Goal: Task Accomplishment & Management: Manage account settings

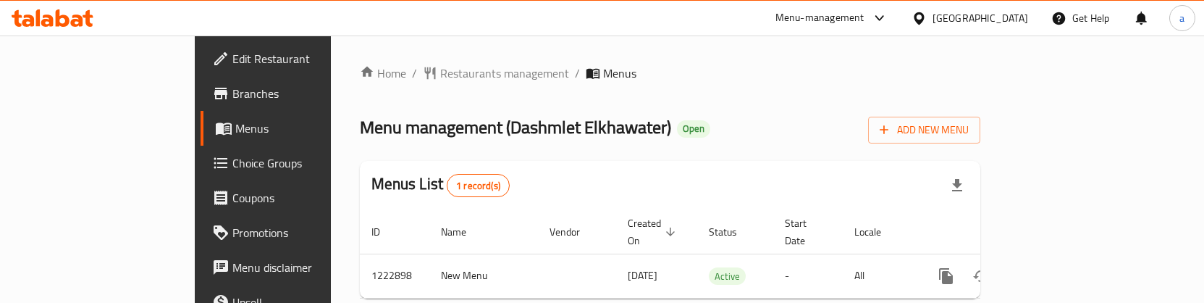
click at [232, 164] on span "Choice Groups" at bounding box center [308, 162] width 152 height 17
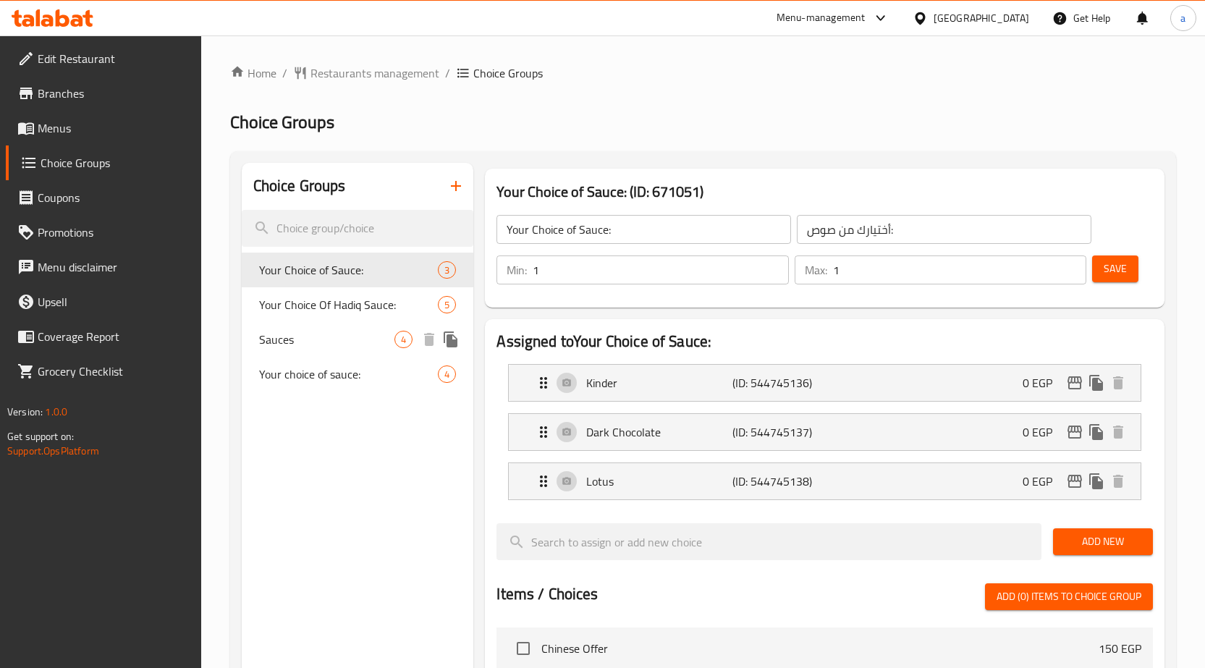
click at [325, 302] on span "Sauces" at bounding box center [327, 339] width 136 height 17
type input "Sauces"
type input "صوصات"
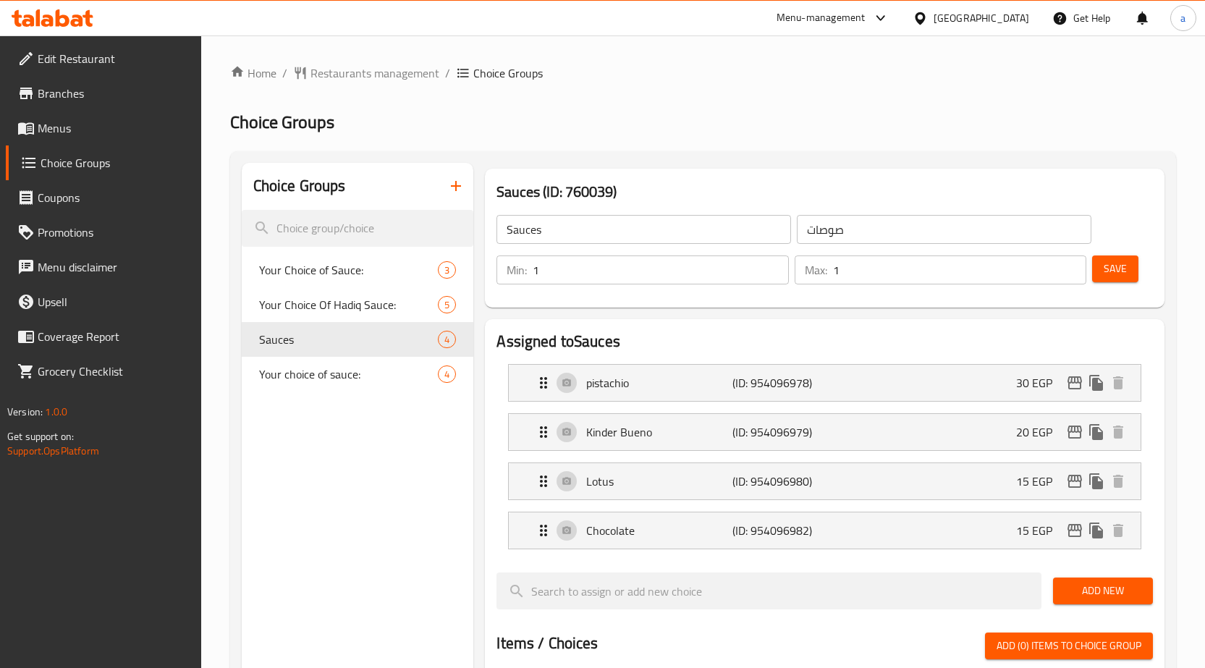
click at [712, 115] on h2 "Choice Groups" at bounding box center [703, 122] width 946 height 23
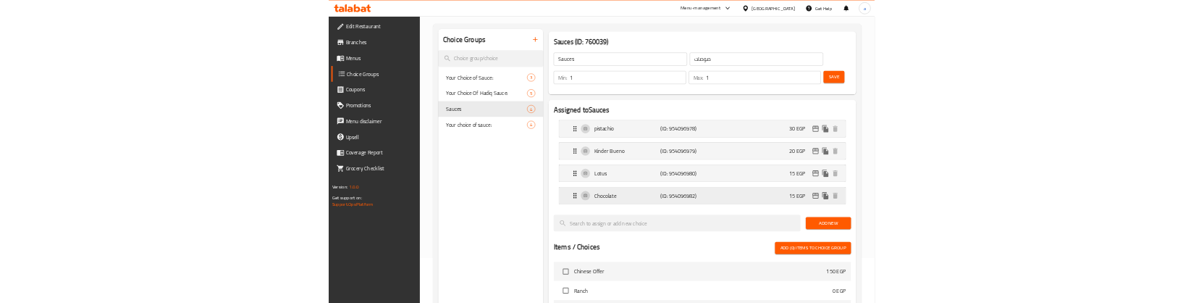
scroll to position [72, 0]
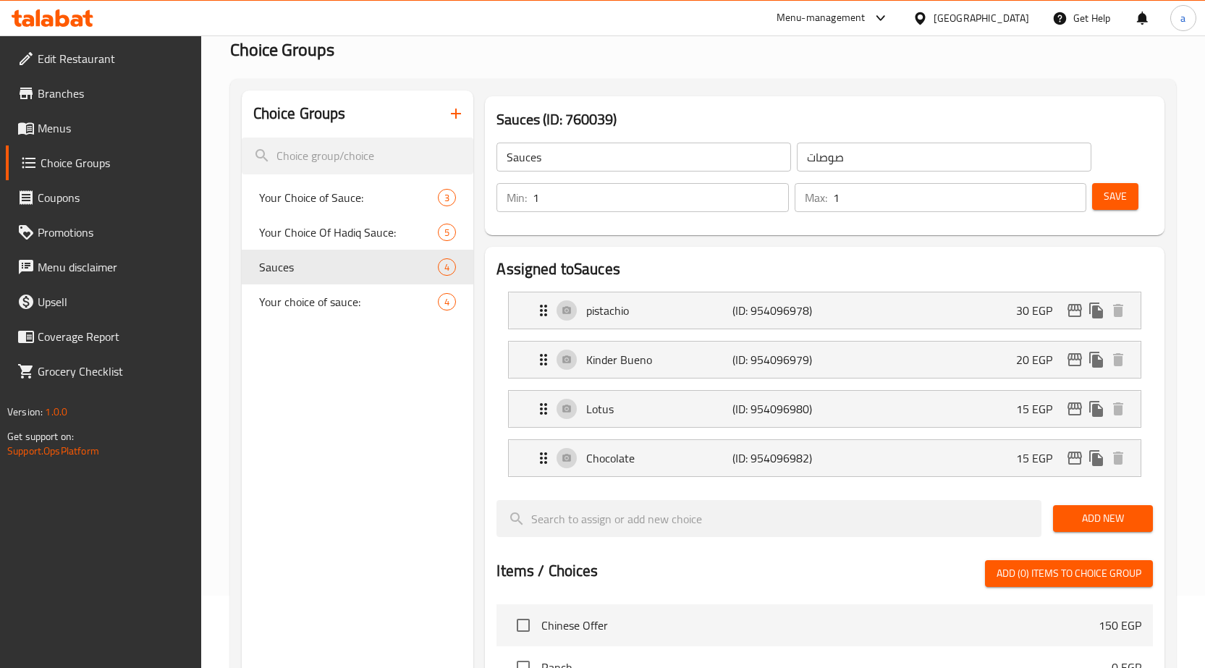
click at [700, 268] on h2 "Assigned to Sauces" at bounding box center [825, 269] width 657 height 22
click at [684, 237] on div "Sauces (ID: 760039) Sauces ​ صوصات ​ Min: 1 ​ Max: 1 ​ Save" at bounding box center [824, 165] width 691 height 151
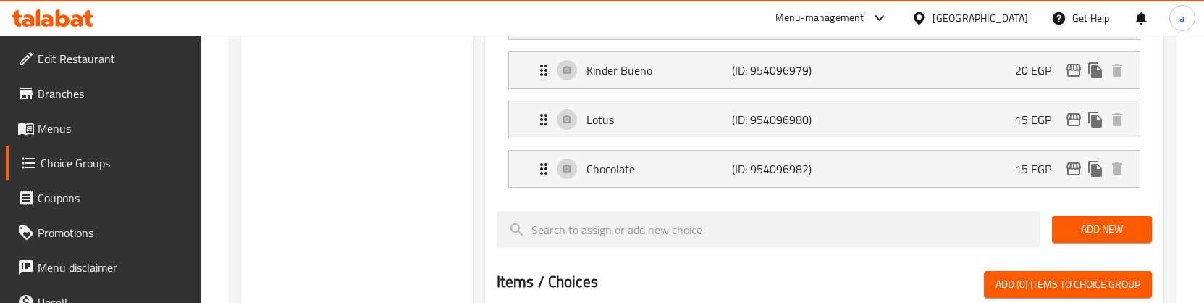
scroll to position [290, 0]
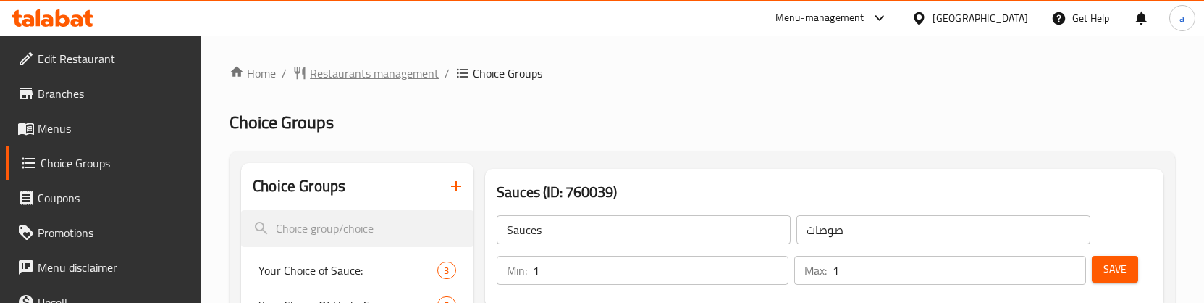
click at [325, 82] on span "Restaurants management" at bounding box center [374, 72] width 129 height 17
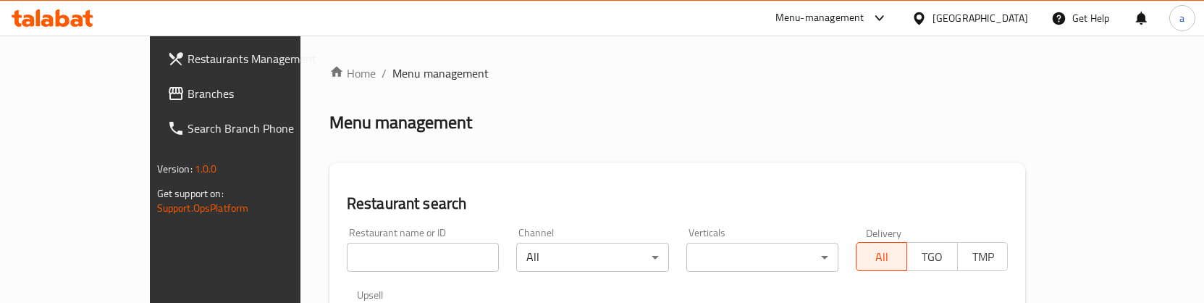
click at [187, 89] on span "Branches" at bounding box center [263, 93] width 152 height 17
